Goal: Task Accomplishment & Management: Manage account settings

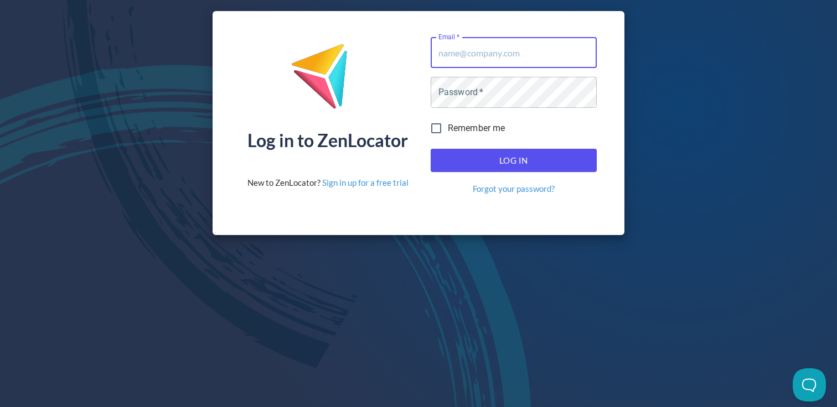
click at [495, 54] on input "Email   *" at bounding box center [513, 52] width 166 height 31
click at [0, 407] on com-1password-button at bounding box center [0, 407] width 0 height 0
type input "[EMAIL_ADDRESS][DOMAIN_NAME]"
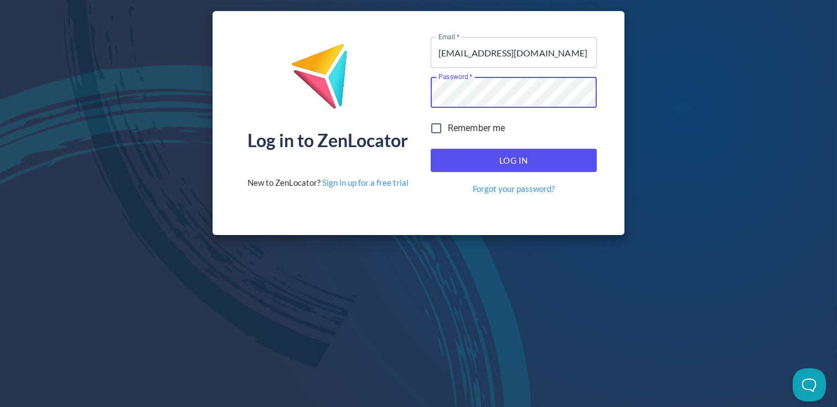
click at [493, 154] on span "Log In" at bounding box center [514, 160] width 142 height 14
click at [520, 161] on span "Log In" at bounding box center [514, 160] width 142 height 14
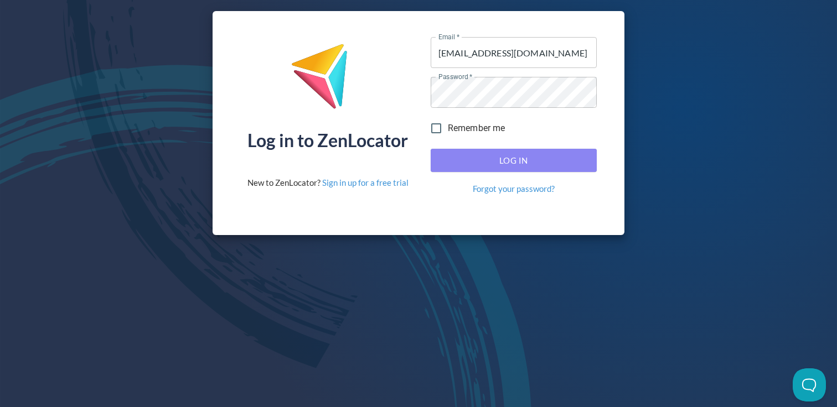
click at [522, 154] on span "Log In" at bounding box center [514, 160] width 142 height 14
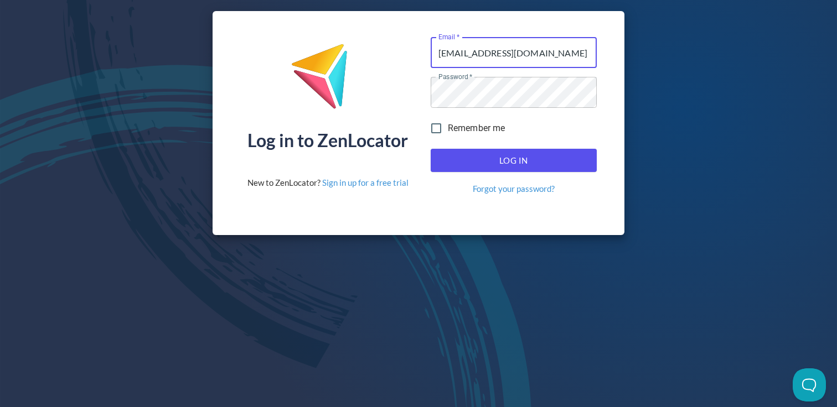
click at [522, 51] on input "[EMAIL_ADDRESS][DOMAIN_NAME]" at bounding box center [513, 52] width 166 height 31
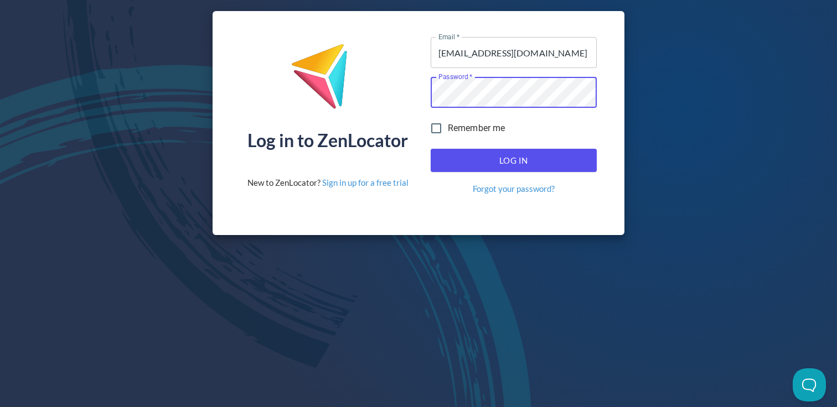
click at [570, 96] on body "Log in to ZenLocator New to ZenLocator? Sign in up for a free trial Email   * t…" at bounding box center [418, 203] width 837 height 407
click at [518, 156] on span "Log In" at bounding box center [514, 160] width 142 height 14
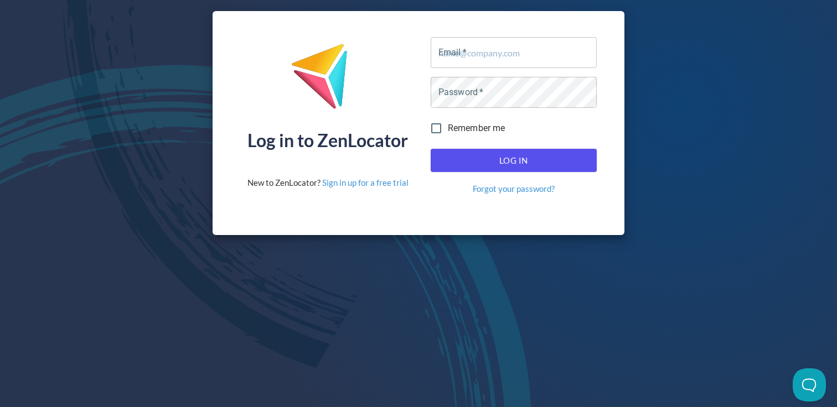
type input "[EMAIL_ADDRESS][DOMAIN_NAME]"
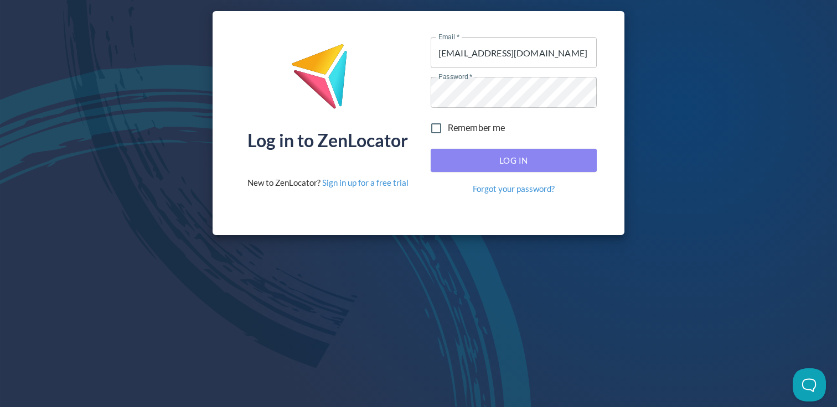
click at [470, 153] on span "Log In" at bounding box center [514, 160] width 142 height 14
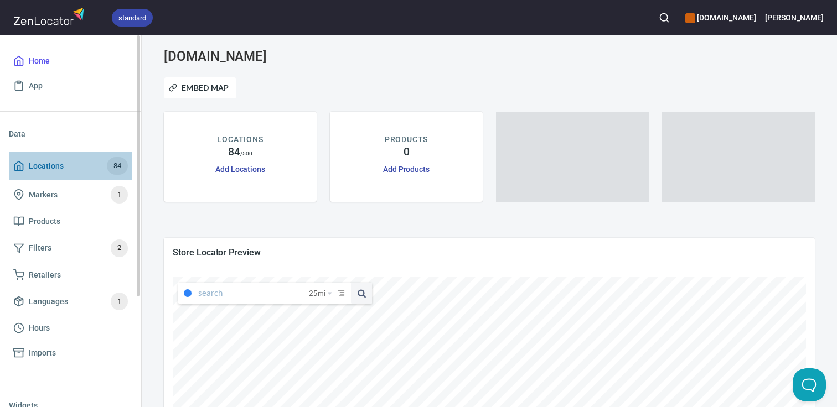
click at [79, 164] on span "Locations 84" at bounding box center [70, 166] width 115 height 18
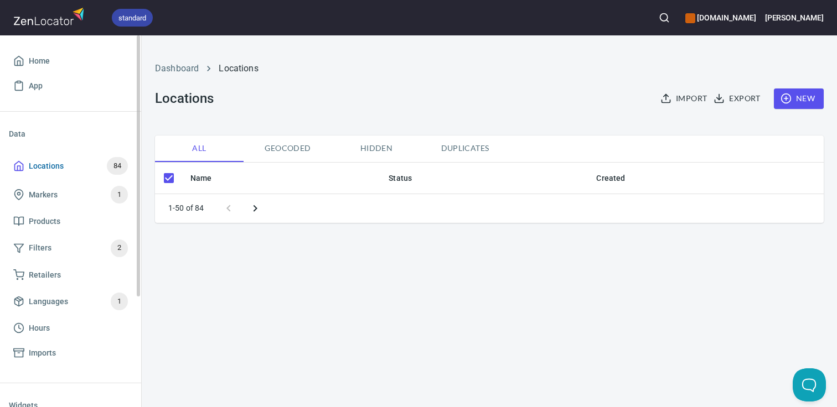
checkbox input "false"
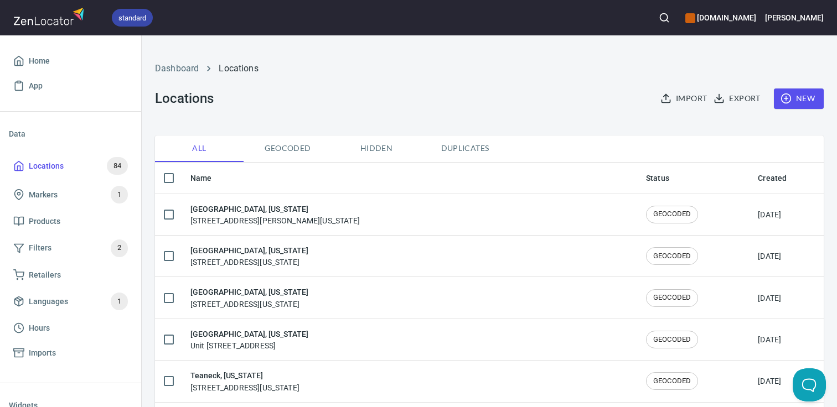
click at [801, 102] on span "New" at bounding box center [798, 99] width 32 height 14
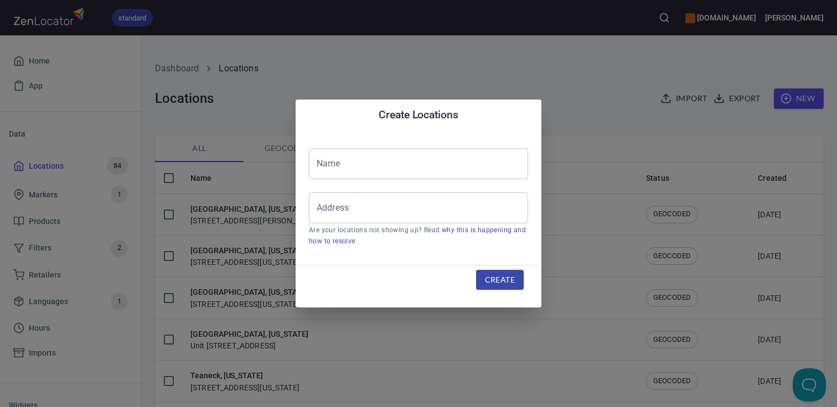
click at [370, 163] on input "text" at bounding box center [418, 163] width 219 height 31
type input "C"
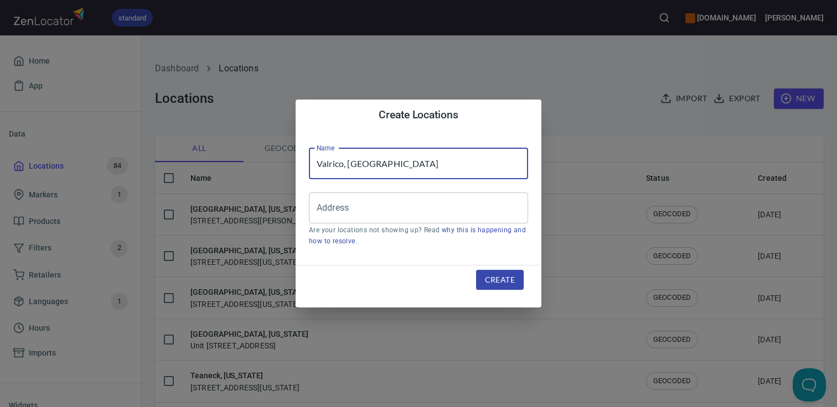
type input "Valrico, [GEOGRAPHIC_DATA]"
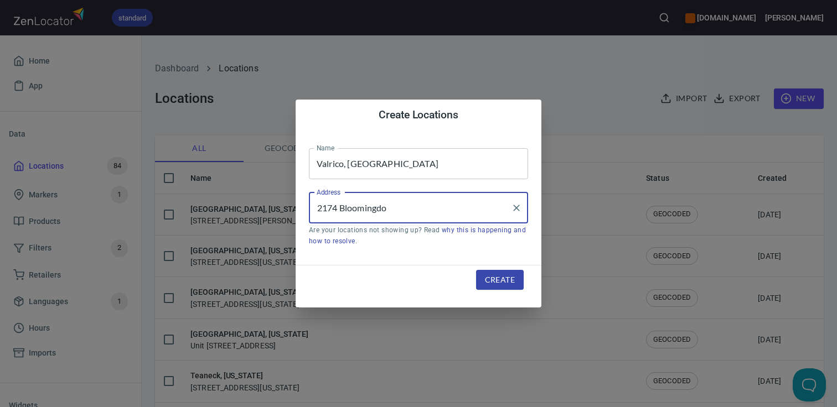
click at [0, 407] on com-1password-button at bounding box center [0, 407] width 0 height 0
click at [387, 240] on li "[STREET_ADDRESS][US_STATE]" at bounding box center [418, 240] width 219 height 20
click at [423, 210] on input "[STREET_ADDRESS][US_STATE]" at bounding box center [410, 208] width 193 height 21
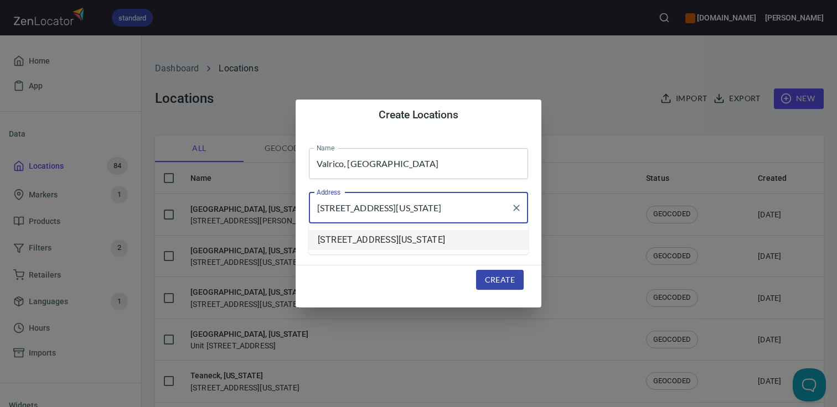
click at [0, 407] on com-1password-button at bounding box center [0, 407] width 0 height 0
click at [471, 210] on input "[STREET_ADDRESS][US_STATE]" at bounding box center [410, 208] width 193 height 21
click at [461, 204] on input "[STREET_ADDRESS][US_STATE]" at bounding box center [410, 208] width 193 height 21
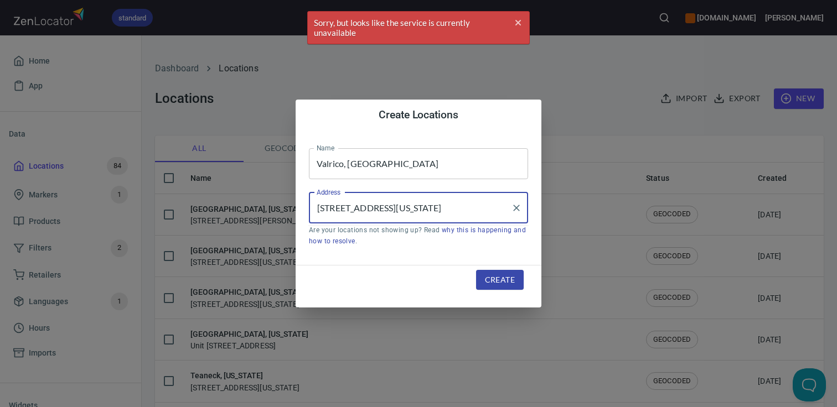
scroll to position [0, 12]
type input "[STREET_ADDRESS][US_STATE]"
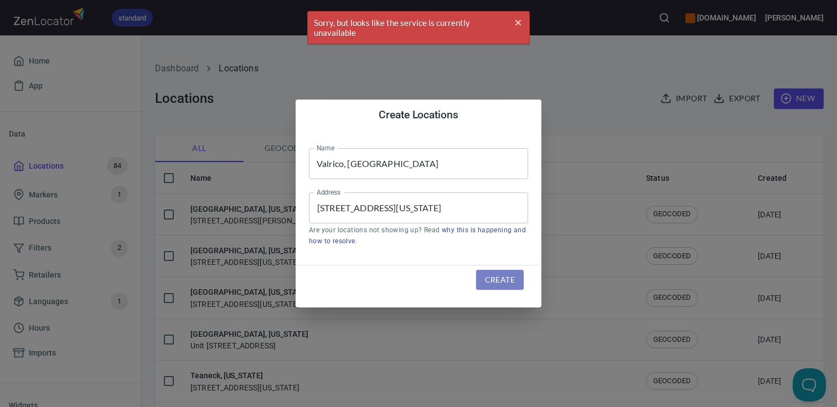
click at [497, 282] on span "Create" at bounding box center [500, 280] width 30 height 14
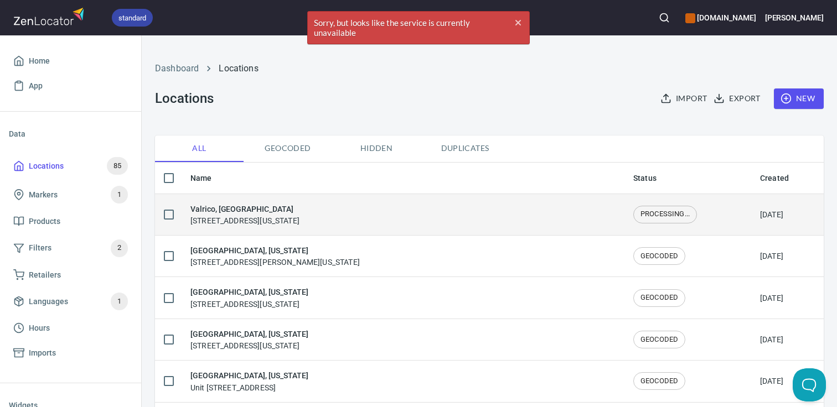
click at [299, 211] on h6 "Valrico, [GEOGRAPHIC_DATA]" at bounding box center [244, 209] width 109 height 12
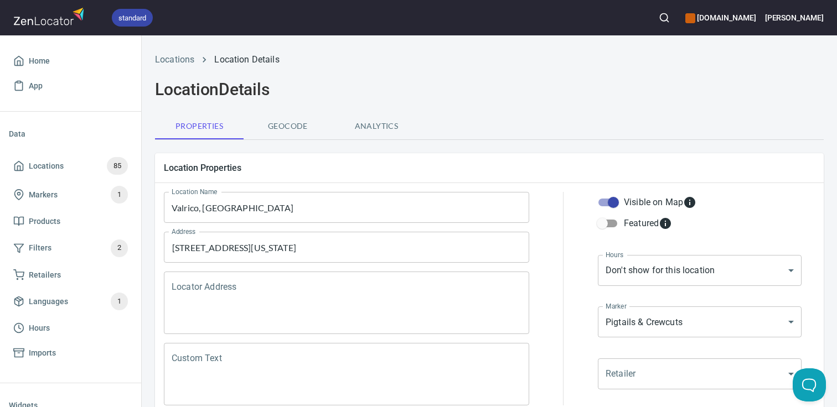
click at [360, 289] on textarea "Locator Address" at bounding box center [347, 303] width 350 height 42
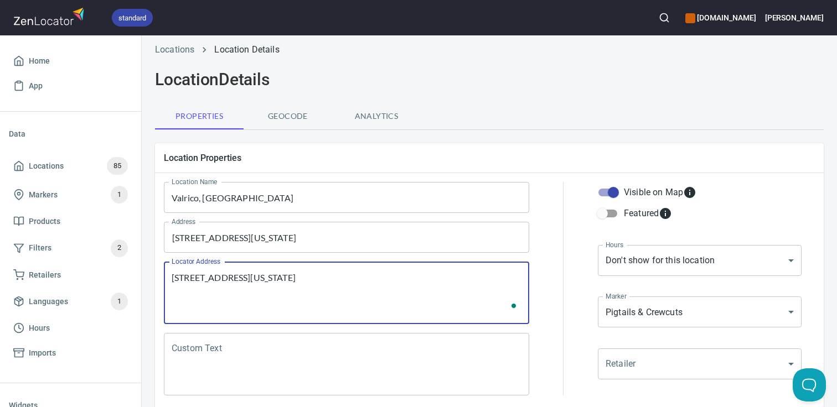
scroll to position [17, 0]
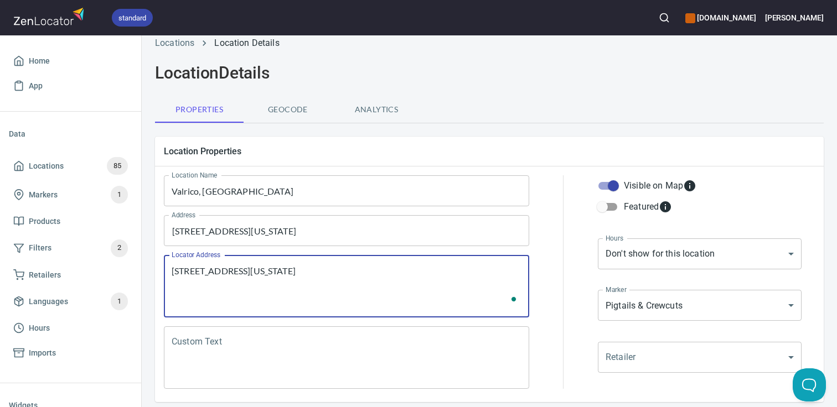
type textarea "[STREET_ADDRESS][US_STATE]"
click at [617, 261] on body "standard [DOMAIN_NAME] [PERSON_NAME] Home App Data Locations 85 Markers 1 Produ…" at bounding box center [418, 203] width 837 height 407
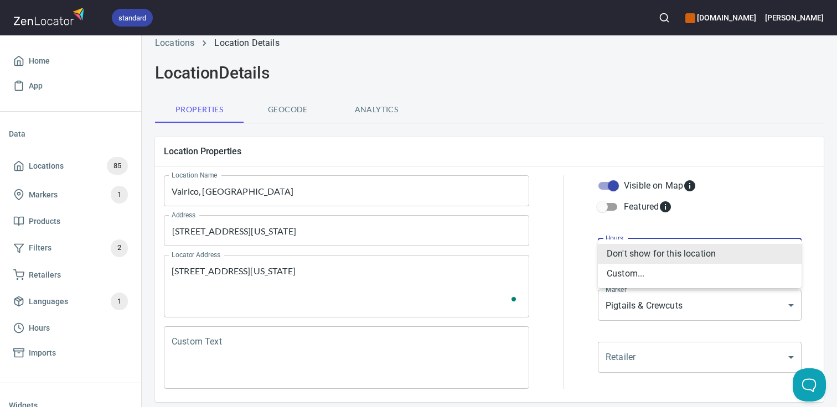
click at [617, 271] on li "Custom..." at bounding box center [700, 274] width 204 height 20
type input "CUSTOM_HOURS"
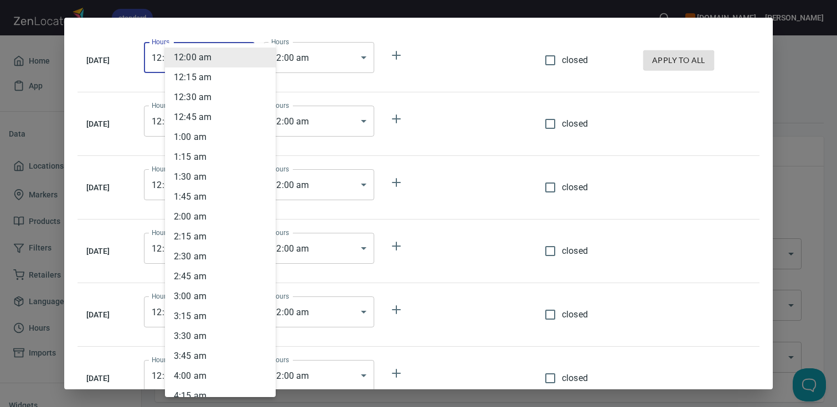
click at [257, 59] on body "standard [DOMAIN_NAME] [PERSON_NAME] Home App Data Locations 85 Markers 1 Produ…" at bounding box center [418, 203] width 837 height 407
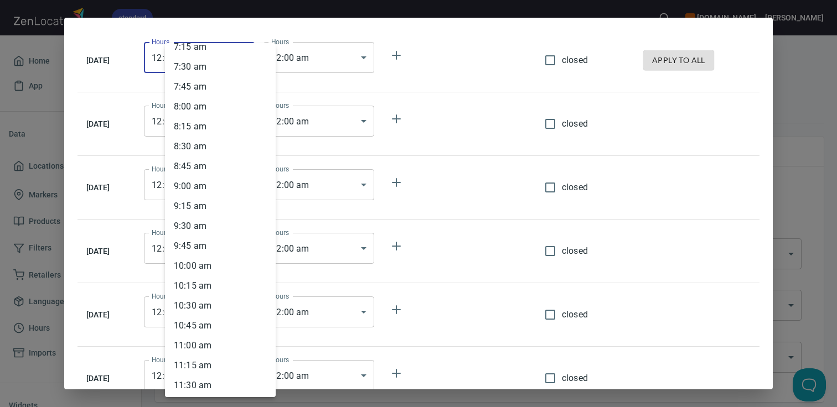
click at [217, 263] on li "10 : 00 am" at bounding box center [220, 266] width 111 height 20
type input "10:00"
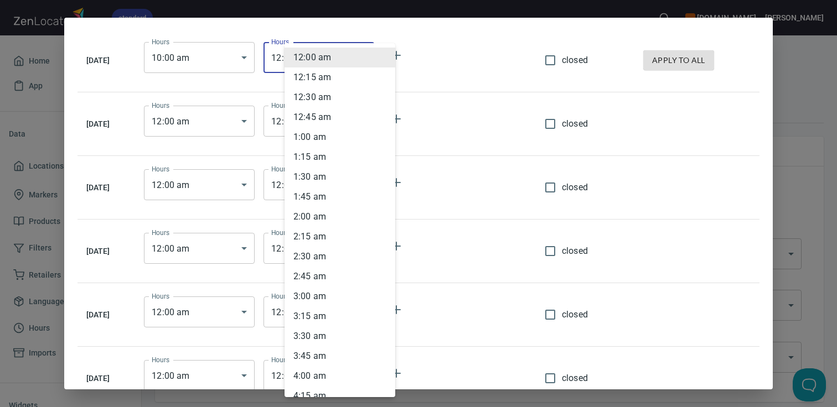
click at [347, 59] on body "standard [DOMAIN_NAME] [PERSON_NAME] Home App Data Locations 85 Markers 1 Produ…" at bounding box center [418, 203] width 837 height 407
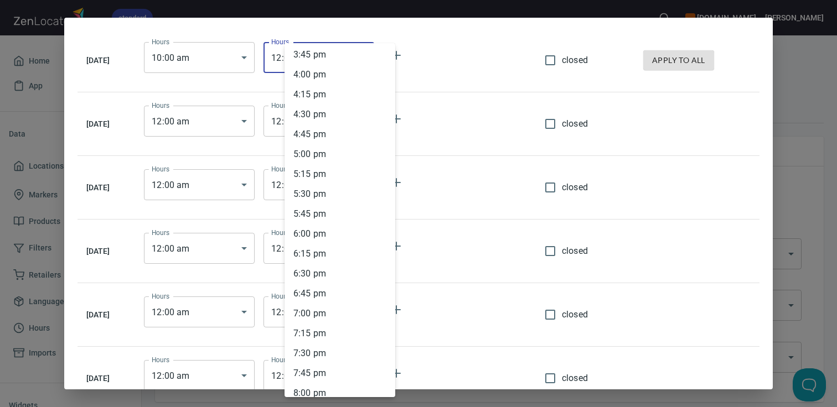
scroll to position [1276, 0]
click at [331, 211] on li "6 : 00 pm" at bounding box center [339, 216] width 111 height 20
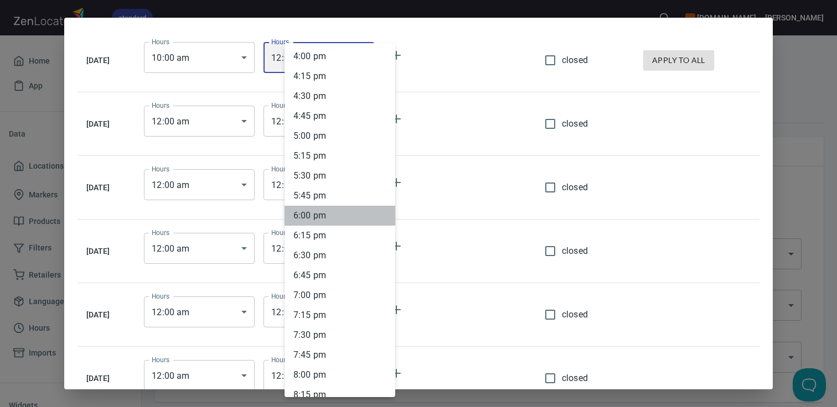
type input "18:00"
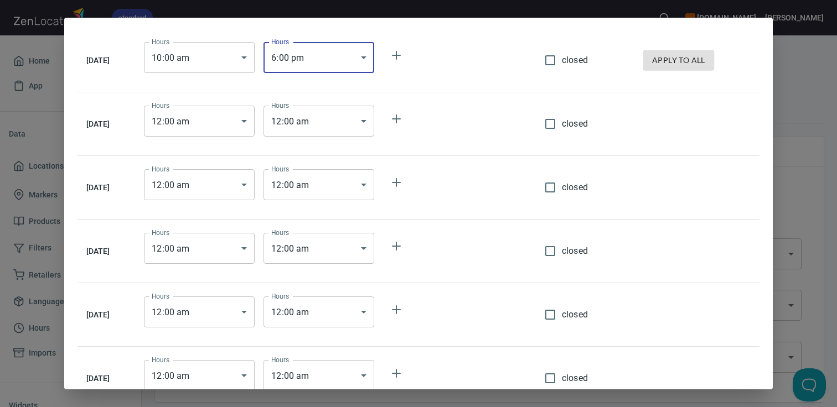
click at [216, 120] on body "standard [DOMAIN_NAME] [PERSON_NAME] Home App Data Locations 85 Markers 1 Produ…" at bounding box center [418, 203] width 837 height 407
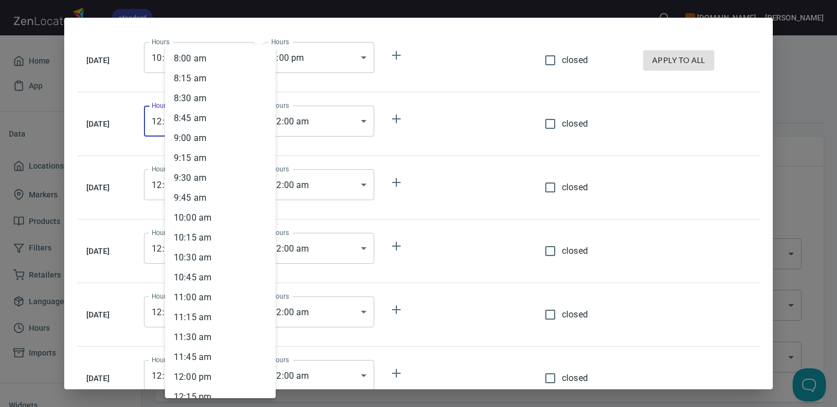
scroll to position [646, 0]
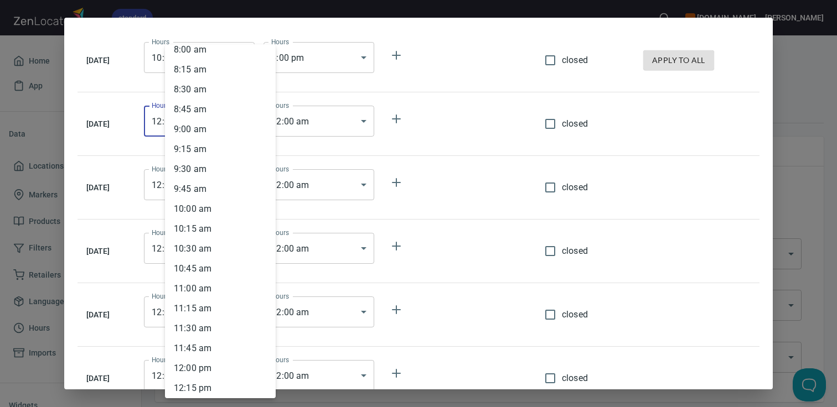
click at [215, 210] on li "10 : 00 am" at bounding box center [220, 209] width 111 height 20
type input "10:00"
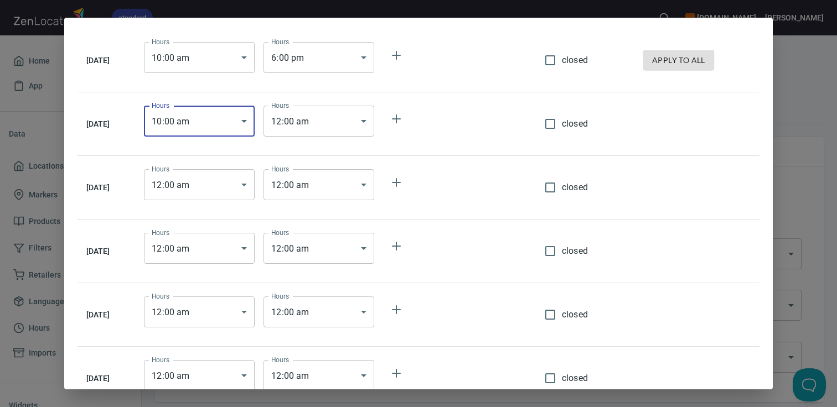
click at [345, 127] on body "standard [DOMAIN_NAME] [PERSON_NAME] Home App Data Locations 85 Markers 1 Produ…" at bounding box center [418, 203] width 837 height 407
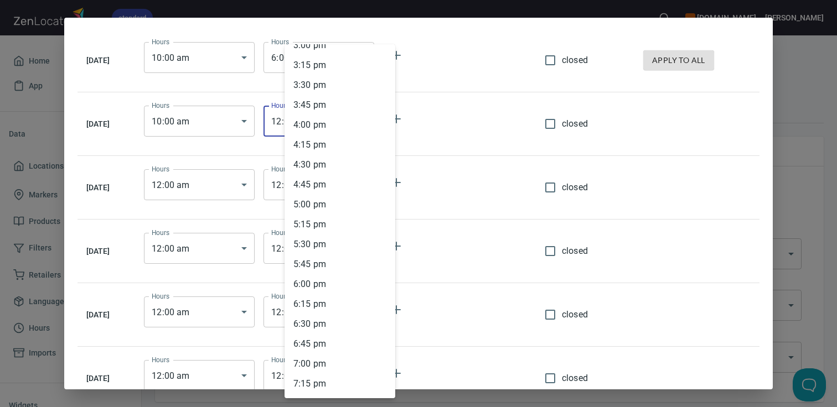
scroll to position [1217, 0]
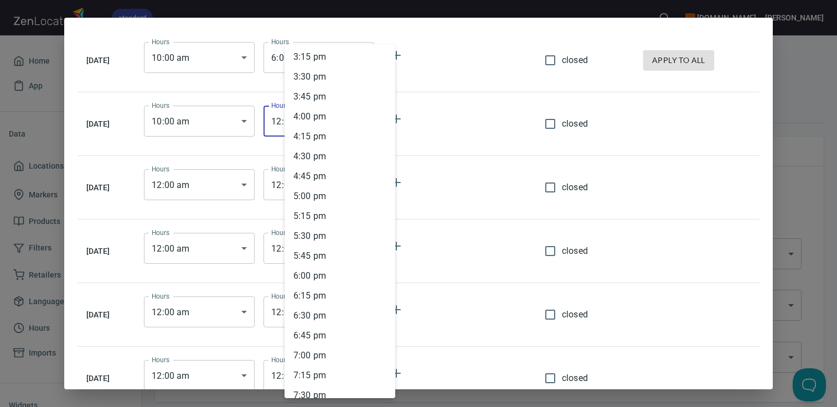
click at [335, 274] on li "6 : 00 pm" at bounding box center [339, 276] width 111 height 20
type input "18:00"
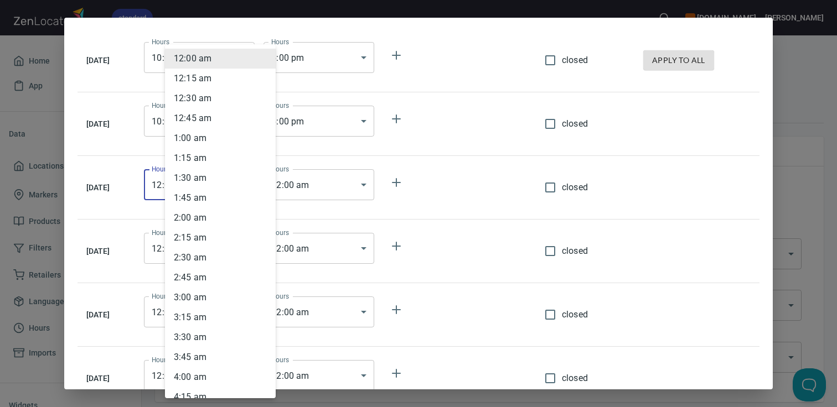
click at [218, 185] on body "standard [DOMAIN_NAME] [PERSON_NAME] Home App Data Locations 85 Markers 1 Produ…" at bounding box center [418, 203] width 837 height 407
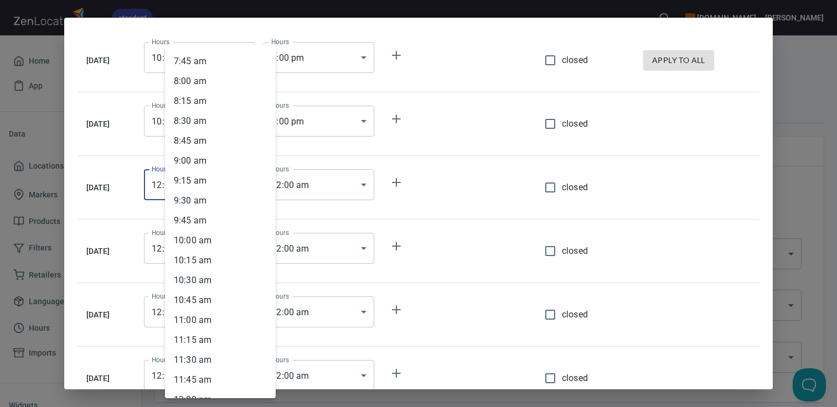
scroll to position [614, 0]
click at [225, 240] on li "10 : 00 am" at bounding box center [220, 242] width 111 height 20
type input "10:00"
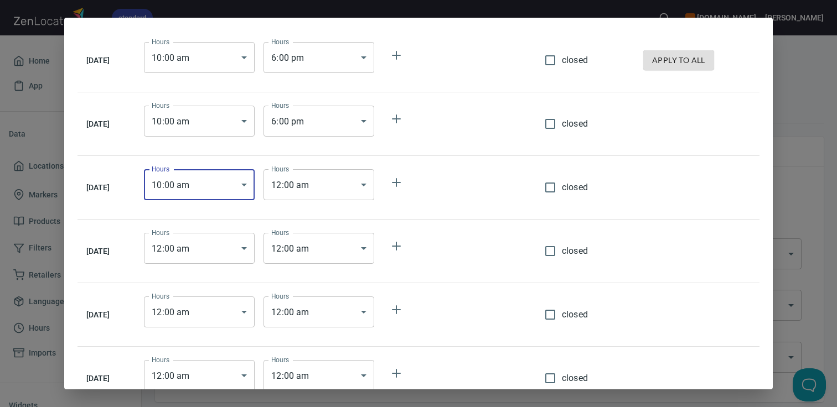
click at [364, 188] on body "standard [DOMAIN_NAME] [PERSON_NAME] Home App Data Locations 85 Markers 1 Produ…" at bounding box center [418, 203] width 837 height 407
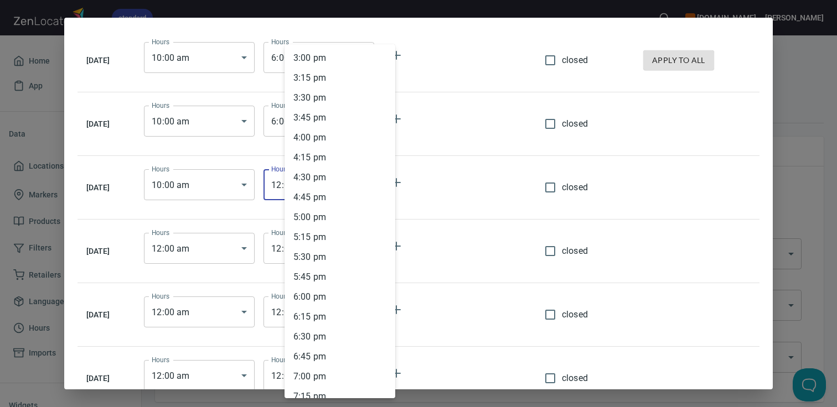
scroll to position [1374, 0]
click at [342, 123] on li "6 : 00 pm" at bounding box center [339, 119] width 111 height 20
type input "18:00"
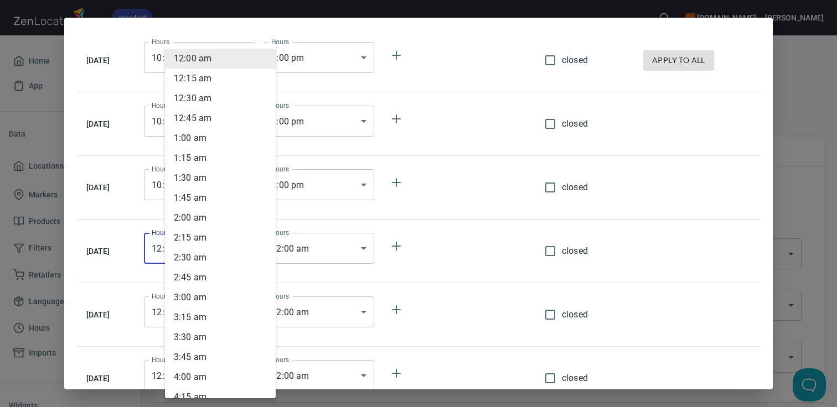
click at [235, 250] on body "standard [DOMAIN_NAME] [PERSON_NAME] Home App Data Locations 85 Markers 1 Produ…" at bounding box center [418, 203] width 837 height 407
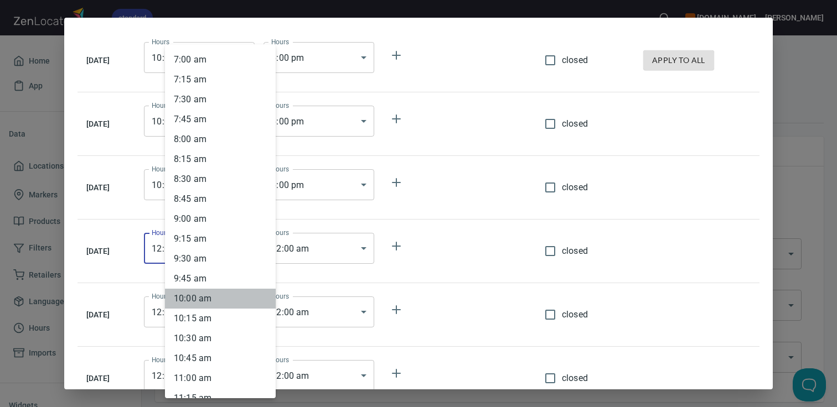
click at [210, 292] on li "10 : 00 am" at bounding box center [220, 299] width 111 height 20
type input "10:00"
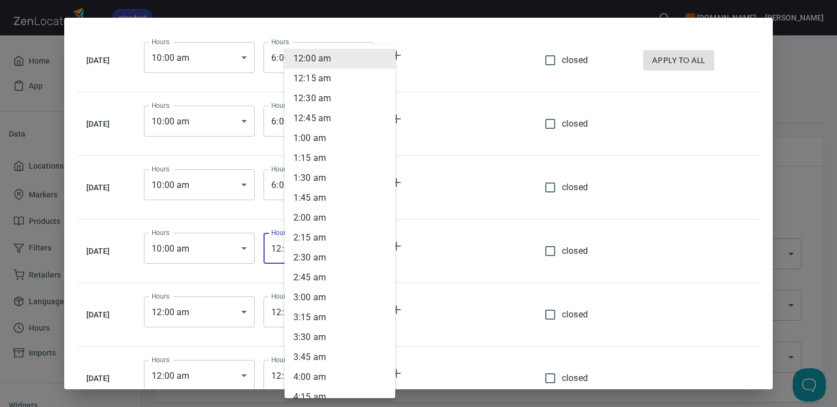
click at [355, 248] on body "standard [DOMAIN_NAME] [PERSON_NAME] Home App Data Locations 85 Markers 1 Produ…" at bounding box center [418, 203] width 837 height 407
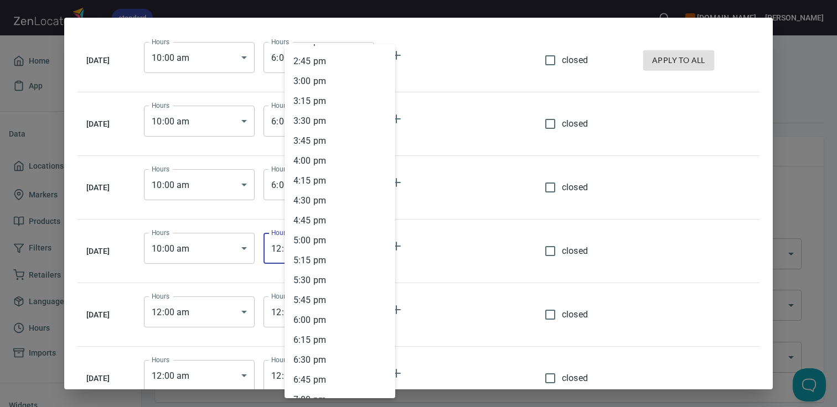
scroll to position [1393, 0]
click at [327, 102] on li "6 : 00 pm" at bounding box center [339, 100] width 111 height 20
type input "18:00"
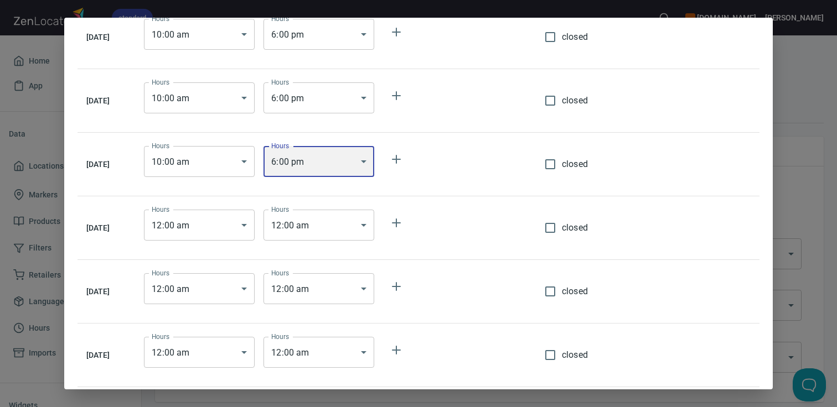
scroll to position [89, 0]
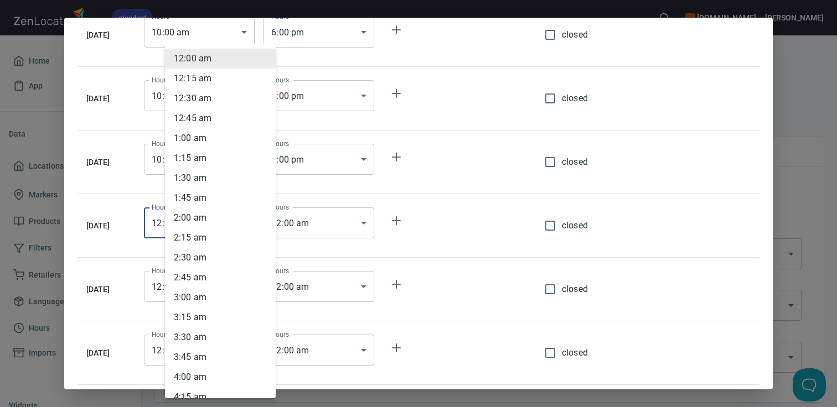
click at [226, 227] on body "standard [DOMAIN_NAME] [PERSON_NAME] Home App Data Locations 85 Markers 1 Produ…" at bounding box center [418, 203] width 837 height 407
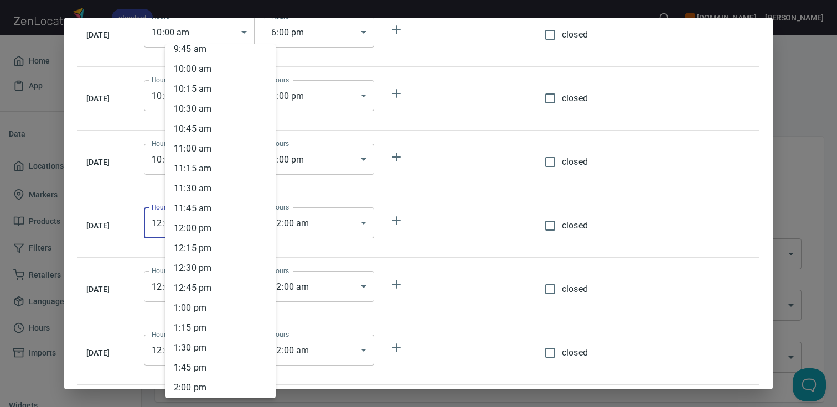
scroll to position [725, 0]
click at [221, 128] on li "10 : 00 am" at bounding box center [220, 130] width 111 height 20
type input "10:00"
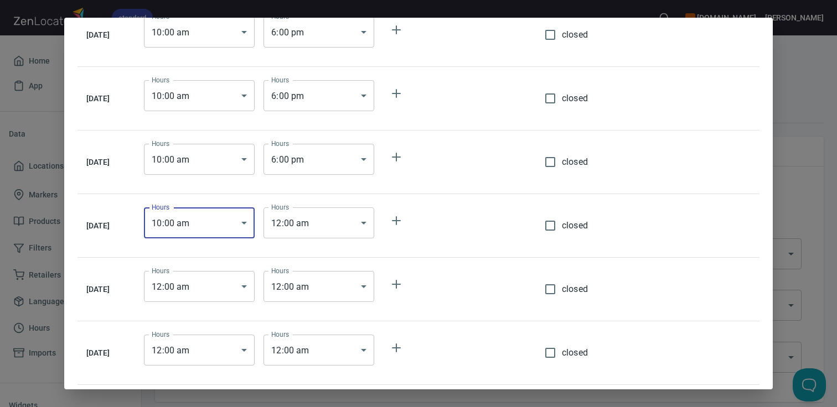
click at [347, 220] on body "standard [DOMAIN_NAME] [PERSON_NAME] Home App Data Locations 85 Markers 1 Produ…" at bounding box center [418, 203] width 837 height 407
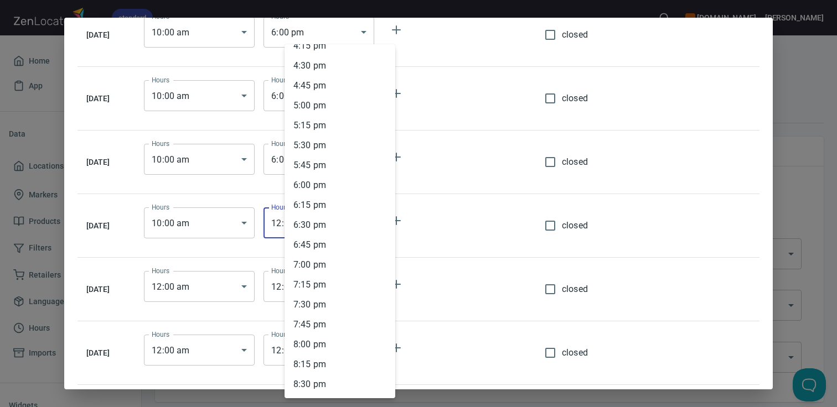
scroll to position [1275, 0]
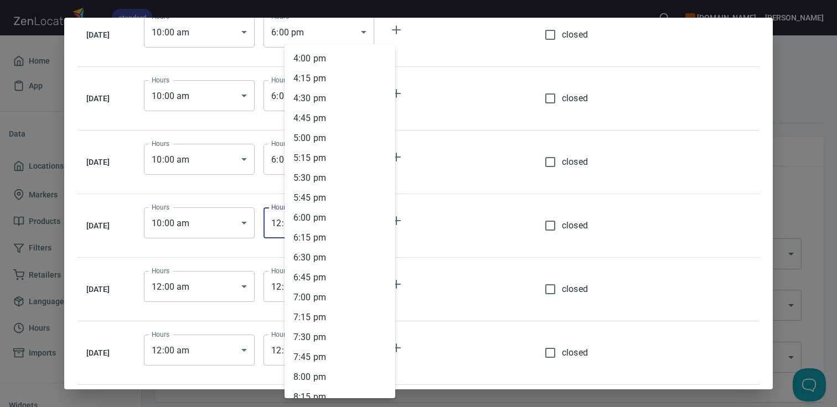
click at [345, 217] on li "6 : 00 pm" at bounding box center [339, 218] width 111 height 20
type input "18:00"
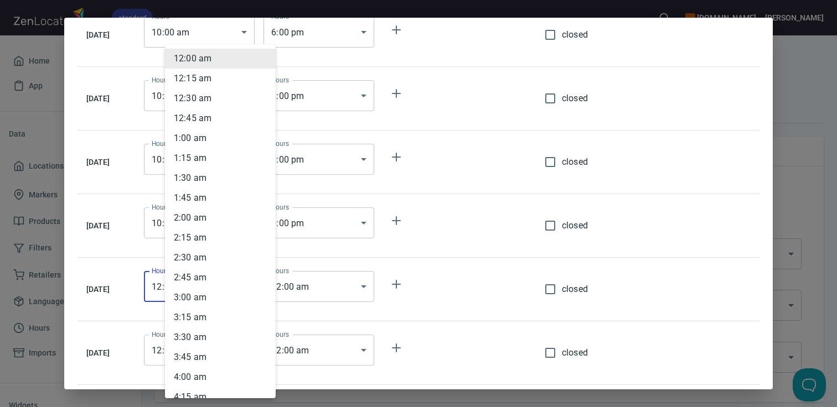
click at [216, 284] on body "standard [DOMAIN_NAME] [PERSON_NAME] Home App Data Locations 85 Markers 1 Produ…" at bounding box center [418, 203] width 837 height 407
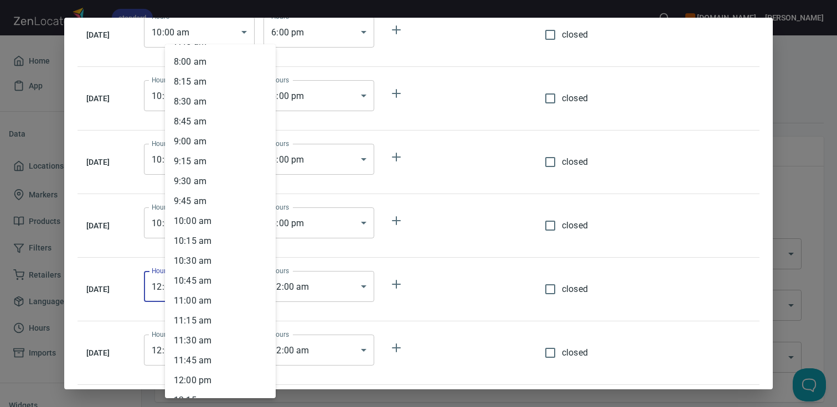
click at [226, 143] on li "9 : 00 am" at bounding box center [220, 142] width 111 height 20
type input "09:00"
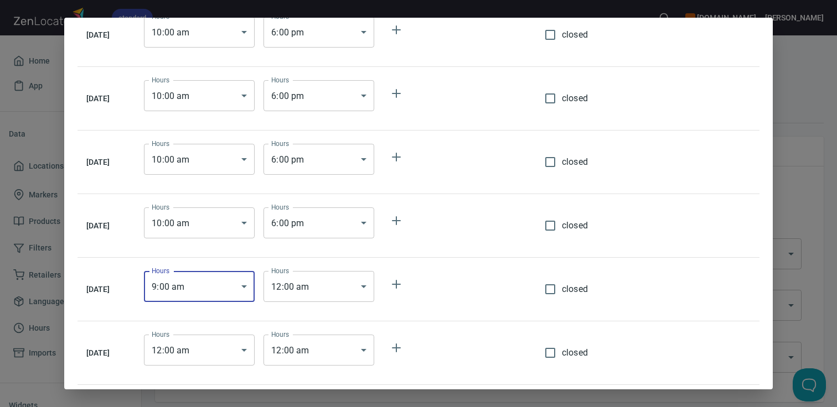
click at [331, 284] on body "standard [DOMAIN_NAME] [PERSON_NAME] Home App Data Locations 85 Markers 1 Produ…" at bounding box center [418, 203] width 837 height 407
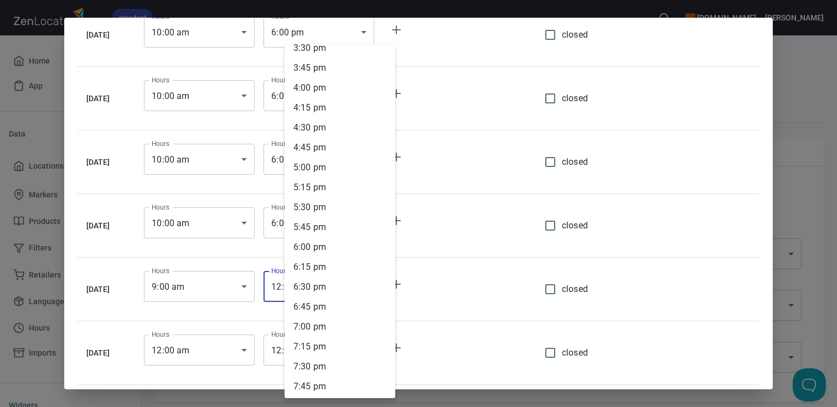
scroll to position [1202, 0]
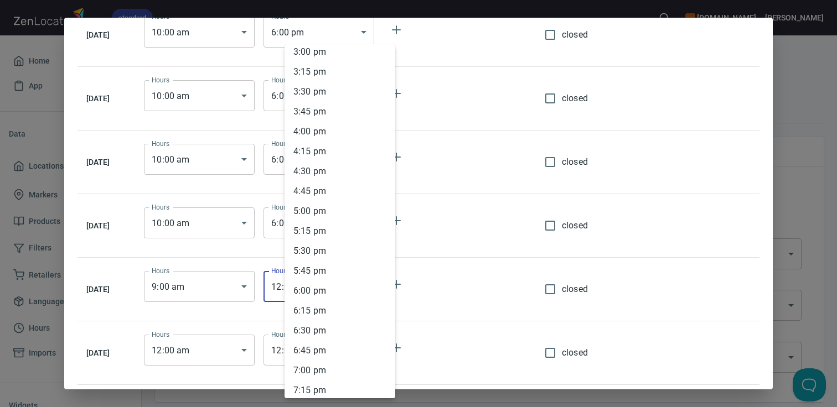
click at [329, 209] on li "5 : 00 pm" at bounding box center [339, 211] width 111 height 20
type input "17:00"
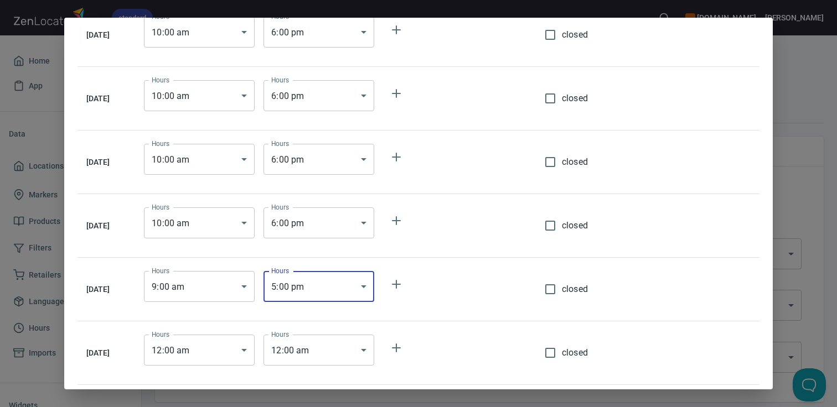
click at [235, 349] on body "standard [DOMAIN_NAME] [PERSON_NAME] Home App Data Locations 85 Markers 1 Produ…" at bounding box center [418, 203] width 837 height 407
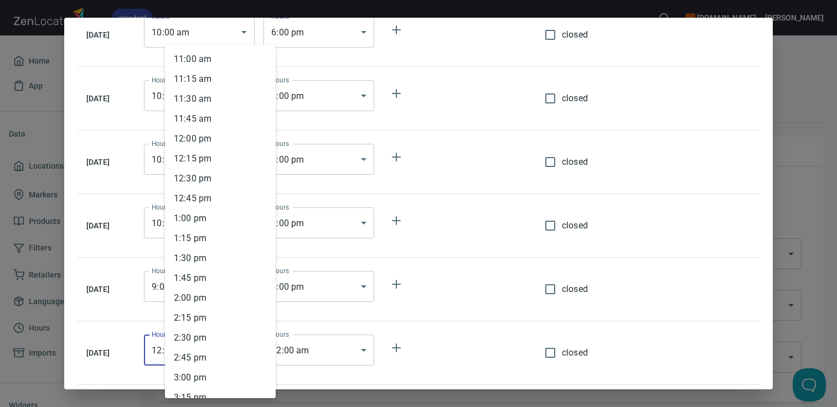
scroll to position [860, 0]
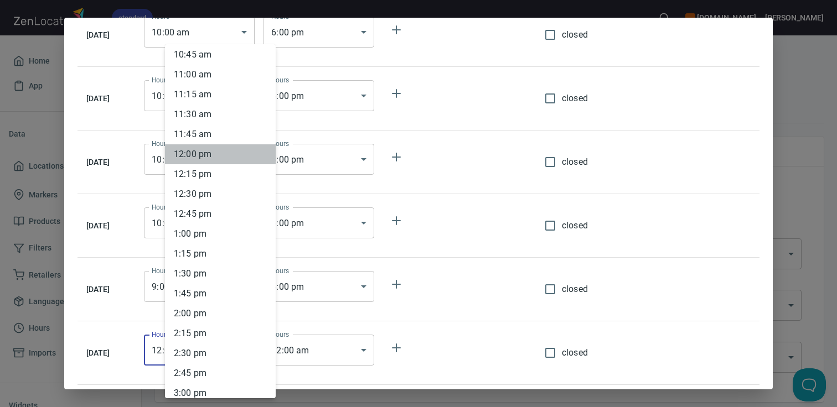
click at [220, 154] on li "12 : 00 pm" at bounding box center [220, 154] width 111 height 20
type input "12:00"
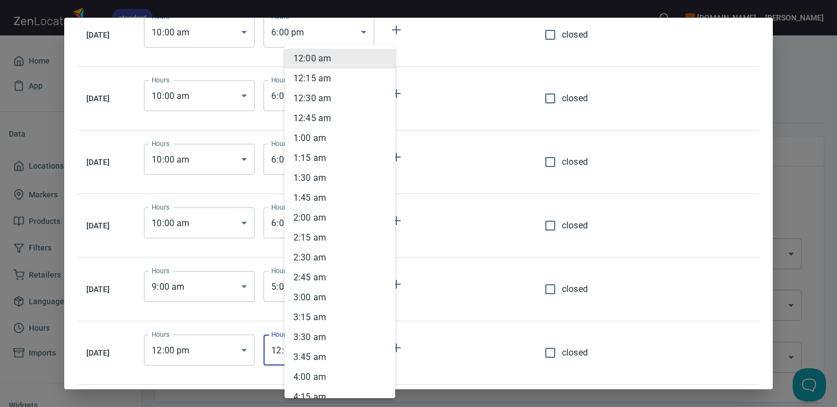
click at [335, 351] on body "standard [DOMAIN_NAME] [PERSON_NAME] Home App Data Locations 85 Markers 1 Produ…" at bounding box center [418, 203] width 837 height 407
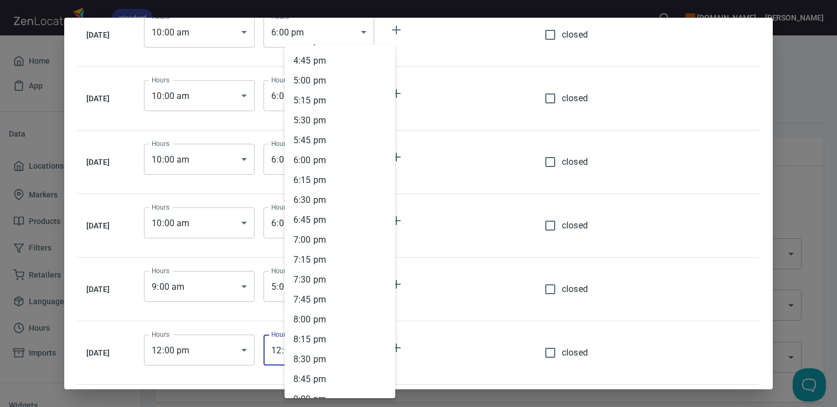
scroll to position [1321, 0]
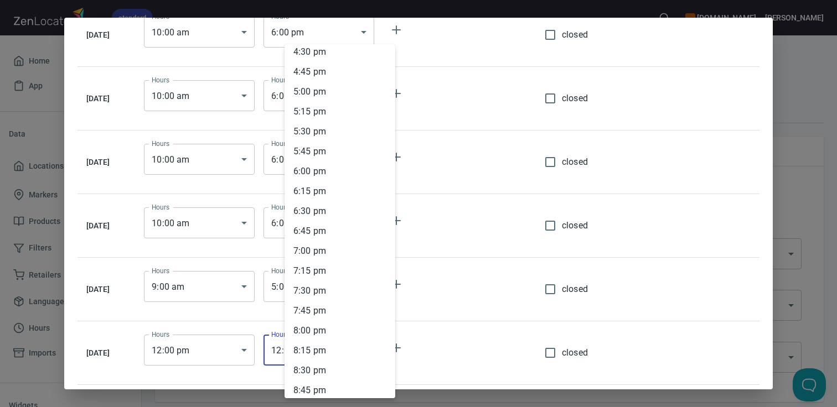
click at [318, 90] on li "5 : 00 pm" at bounding box center [339, 92] width 111 height 20
type input "17:00"
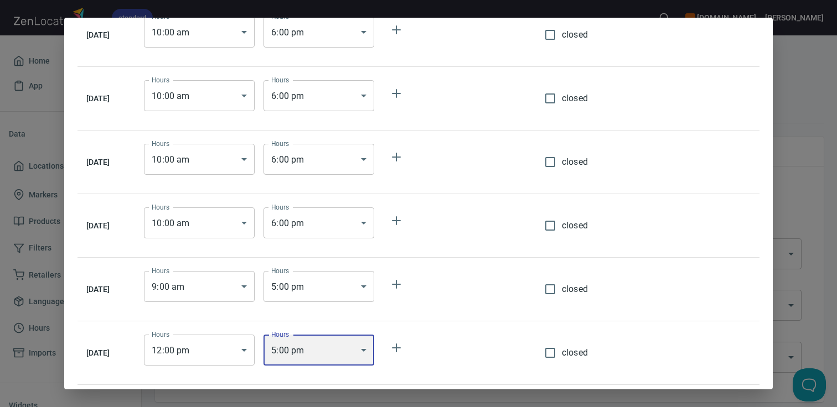
scroll to position [0, 0]
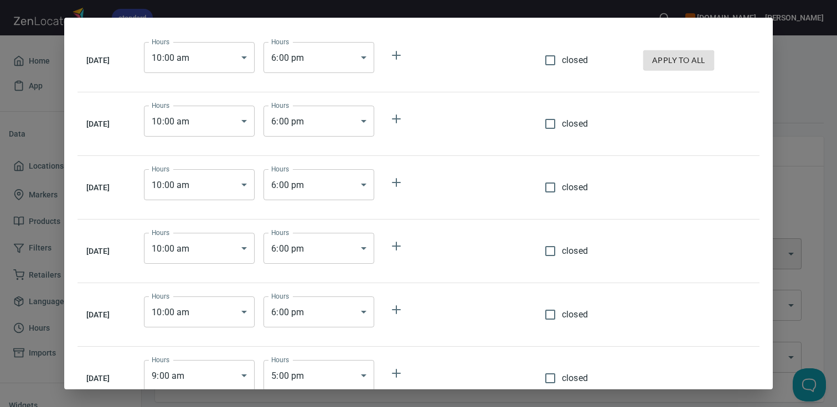
click at [788, 80] on div "[DATE] Hours 10 : 00 am 10:00 Hours Hours 6 : 00 pm 18:00 Hours closed apply to…" at bounding box center [418, 203] width 837 height 407
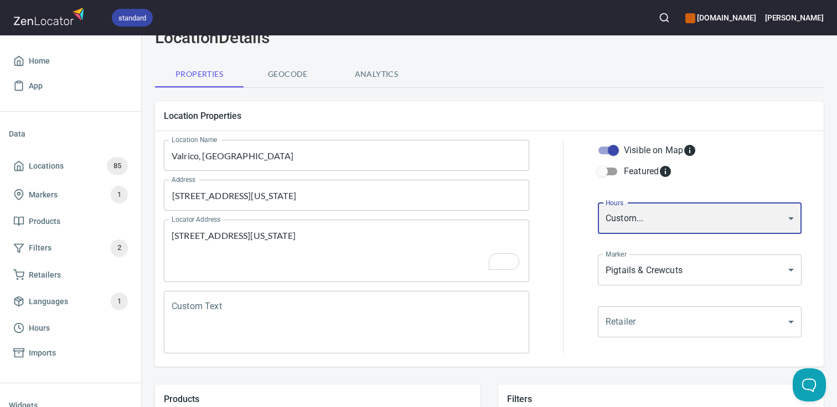
scroll to position [52, 2]
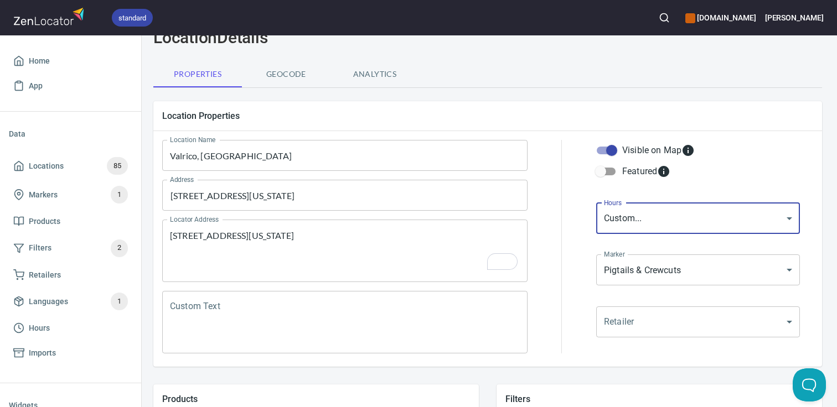
click at [671, 313] on body "standard [DOMAIN_NAME] [PERSON_NAME] Home App Data Locations 85 Markers 1 Produ…" at bounding box center [418, 203] width 837 height 407
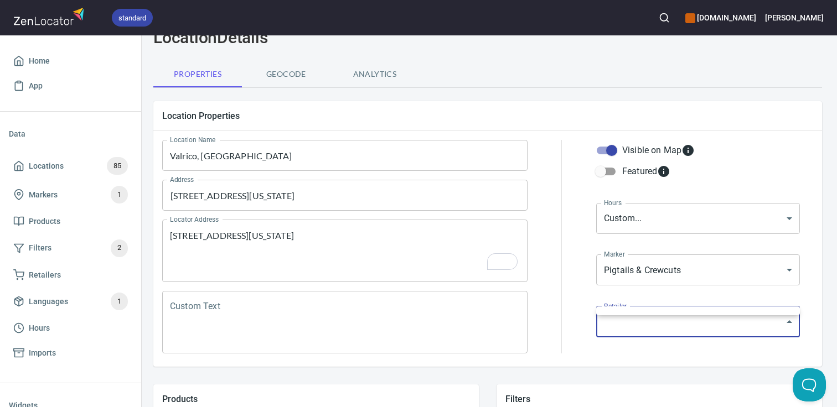
click at [671, 313] on ul at bounding box center [698, 311] width 204 height 9
click at [538, 342] on div at bounding box center [418, 203] width 837 height 407
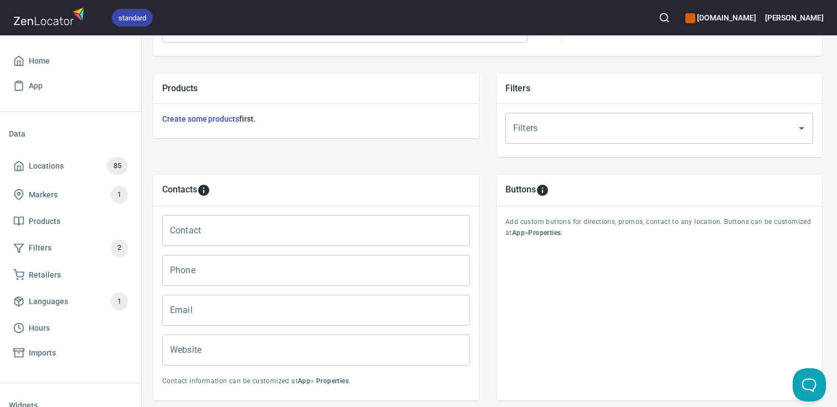
scroll to position [434, 0]
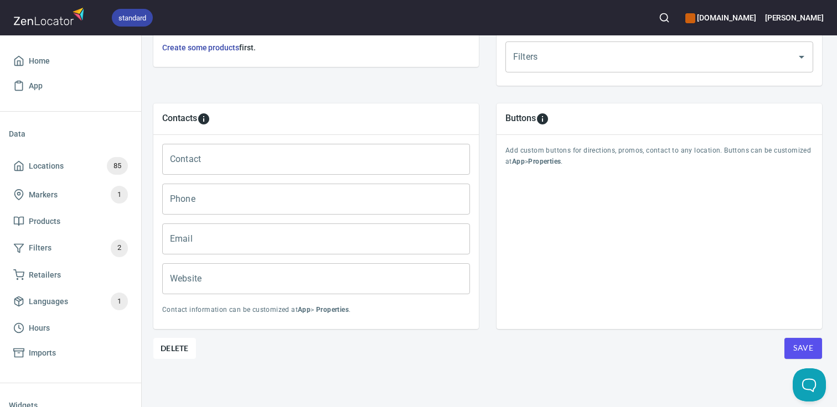
click at [326, 163] on input "Contact" at bounding box center [316, 159] width 308 height 31
click at [224, 159] on input "Contact" at bounding box center [316, 159] width 308 height 31
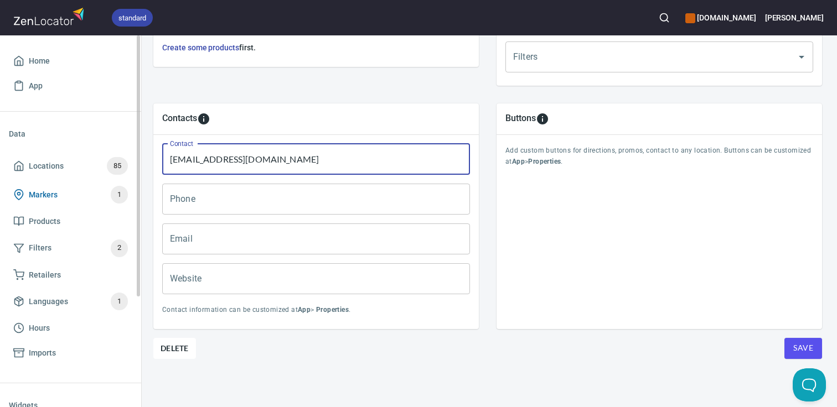
type input "[EMAIL_ADDRESS][DOMAIN_NAME]"
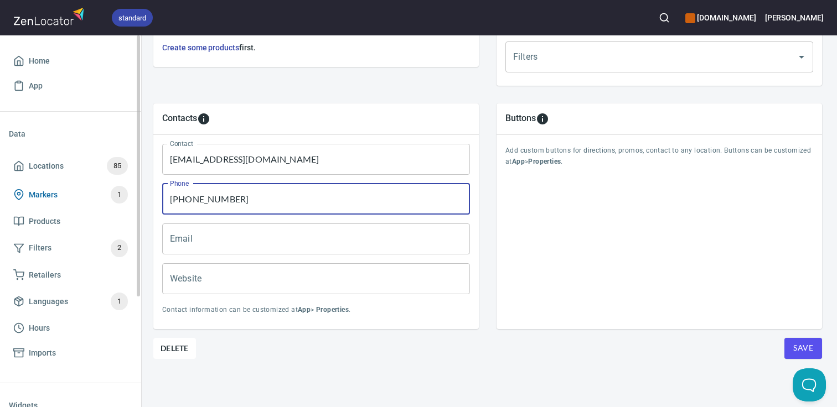
type input "[PHONE_NUMBER]"
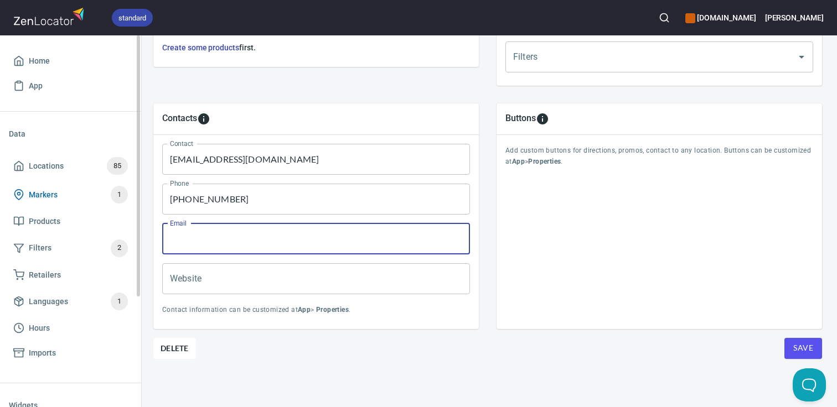
paste input "[EMAIL_ADDRESS][DOMAIN_NAME]"
type input "[EMAIL_ADDRESS][DOMAIN_NAME]"
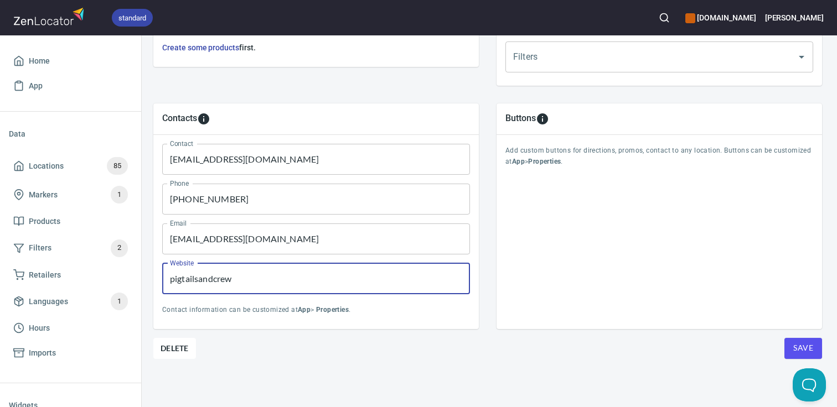
click at [276, 282] on input "pigtailsandcrew" at bounding box center [316, 278] width 308 height 31
paste input "[URL][DOMAIN_NAME]"
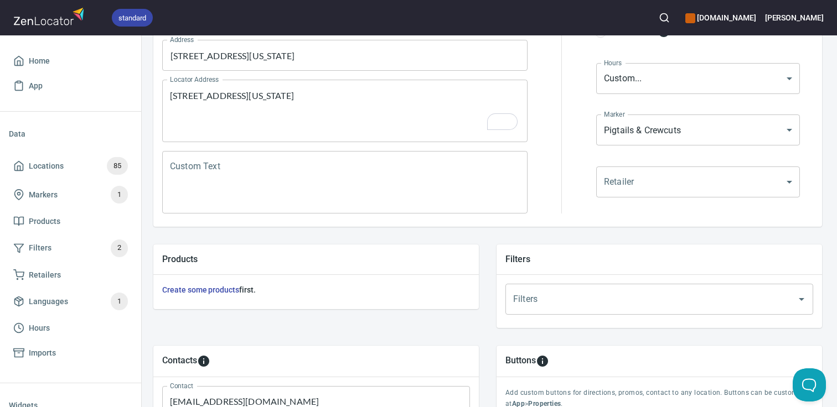
scroll to position [195, 0]
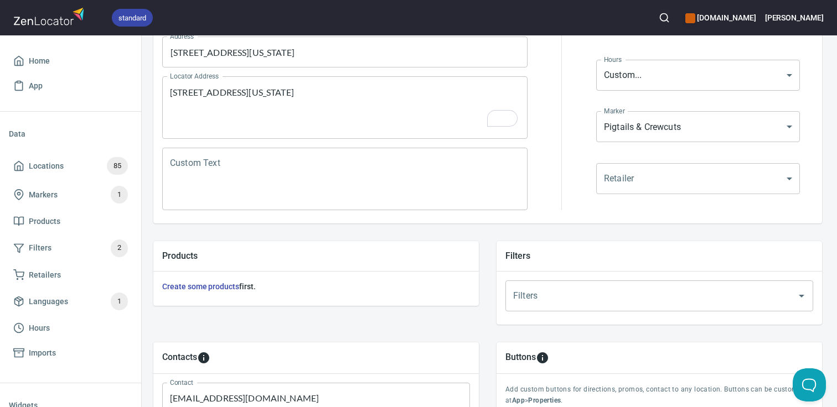
type input "[URL][DOMAIN_NAME]"
click at [602, 297] on input "Filters" at bounding box center [643, 295] width 267 height 21
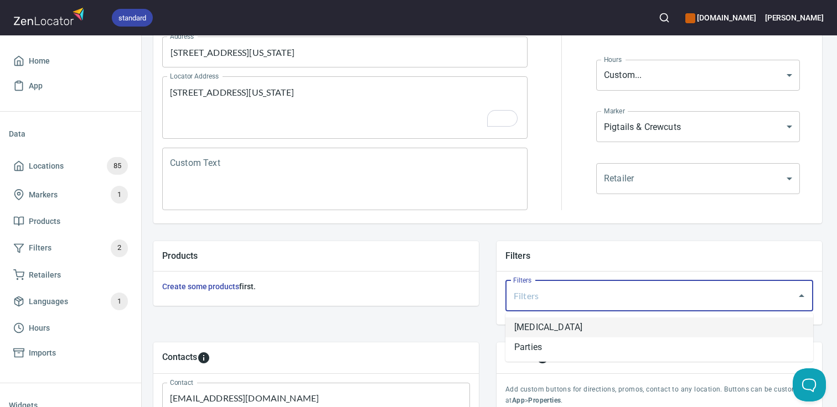
click at [565, 326] on li "[MEDICAL_DATA]" at bounding box center [659, 328] width 308 height 20
click at [578, 299] on icon at bounding box center [583, 296] width 10 height 10
click at [594, 297] on input "Filters" at bounding box center [643, 295] width 267 height 21
click at [571, 326] on li "[MEDICAL_DATA]" at bounding box center [659, 328] width 308 height 20
click at [620, 298] on input "Filters" at bounding box center [685, 295] width 184 height 21
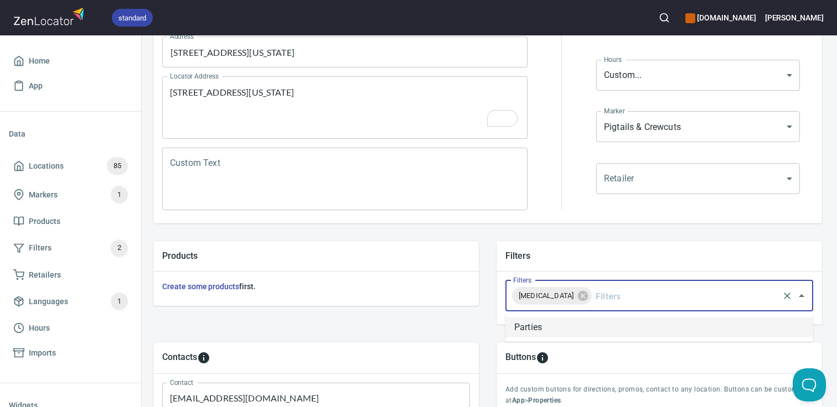
click at [586, 328] on li "Parties" at bounding box center [659, 328] width 308 height 20
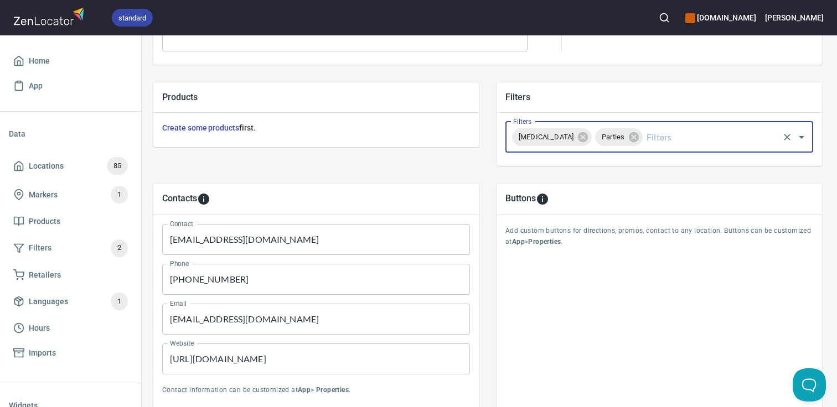
scroll to position [434, 0]
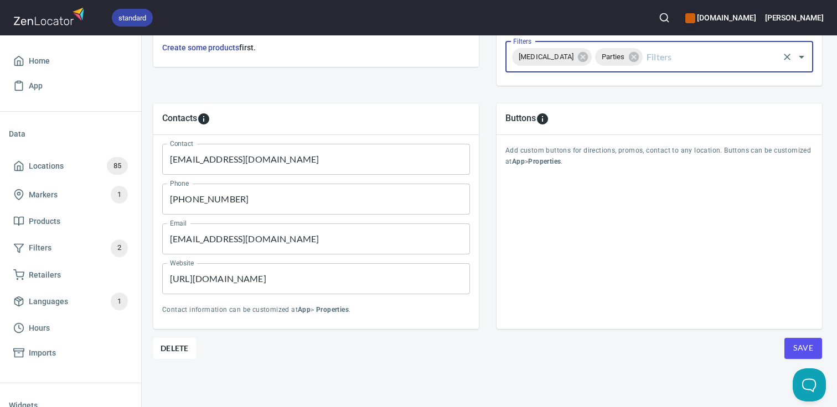
click at [794, 348] on span "Save" at bounding box center [803, 348] width 20 height 14
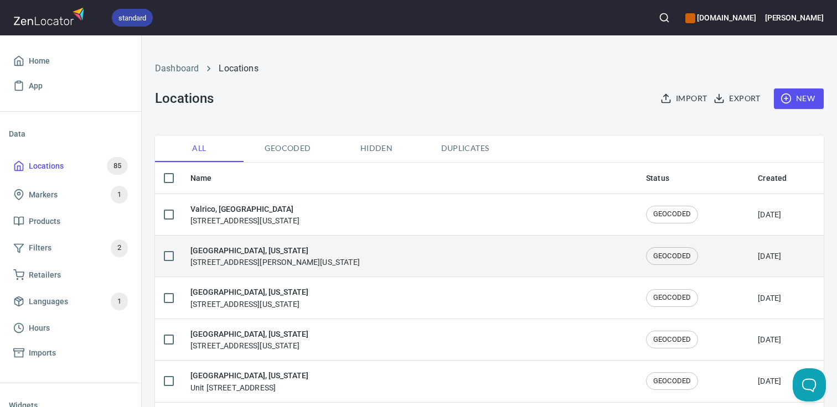
click at [288, 254] on h6 "Davenport, Florida" at bounding box center [274, 251] width 169 height 12
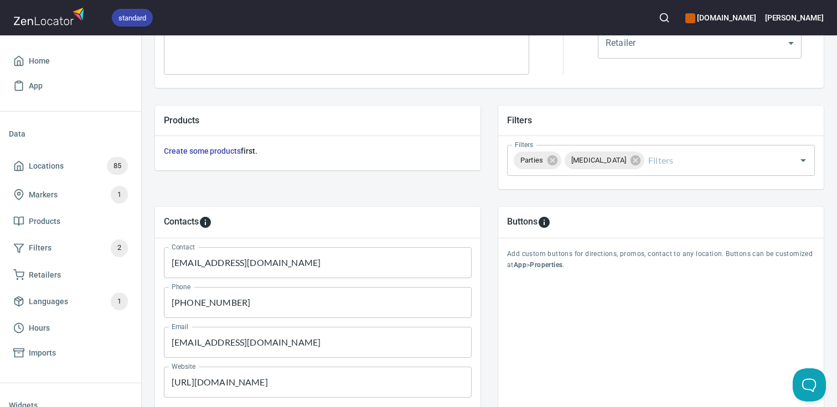
scroll to position [434, 0]
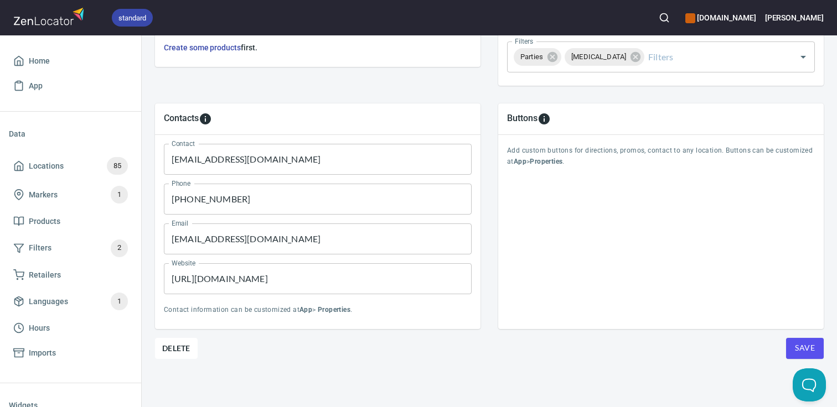
click at [271, 279] on input "https://pigtailsandcrewcuts.com/davenportfl" at bounding box center [318, 278] width 308 height 31
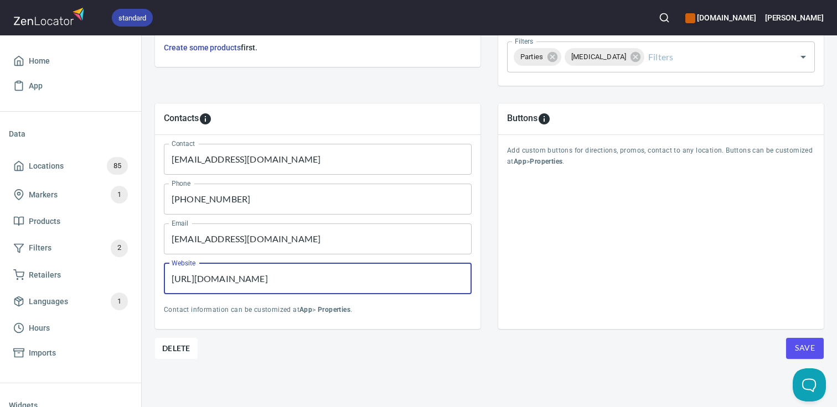
click at [271, 279] on input "https://pigtailsandcrewcuts.com/davenportfl" at bounding box center [318, 278] width 308 height 31
